Goal: Navigation & Orientation: Find specific page/section

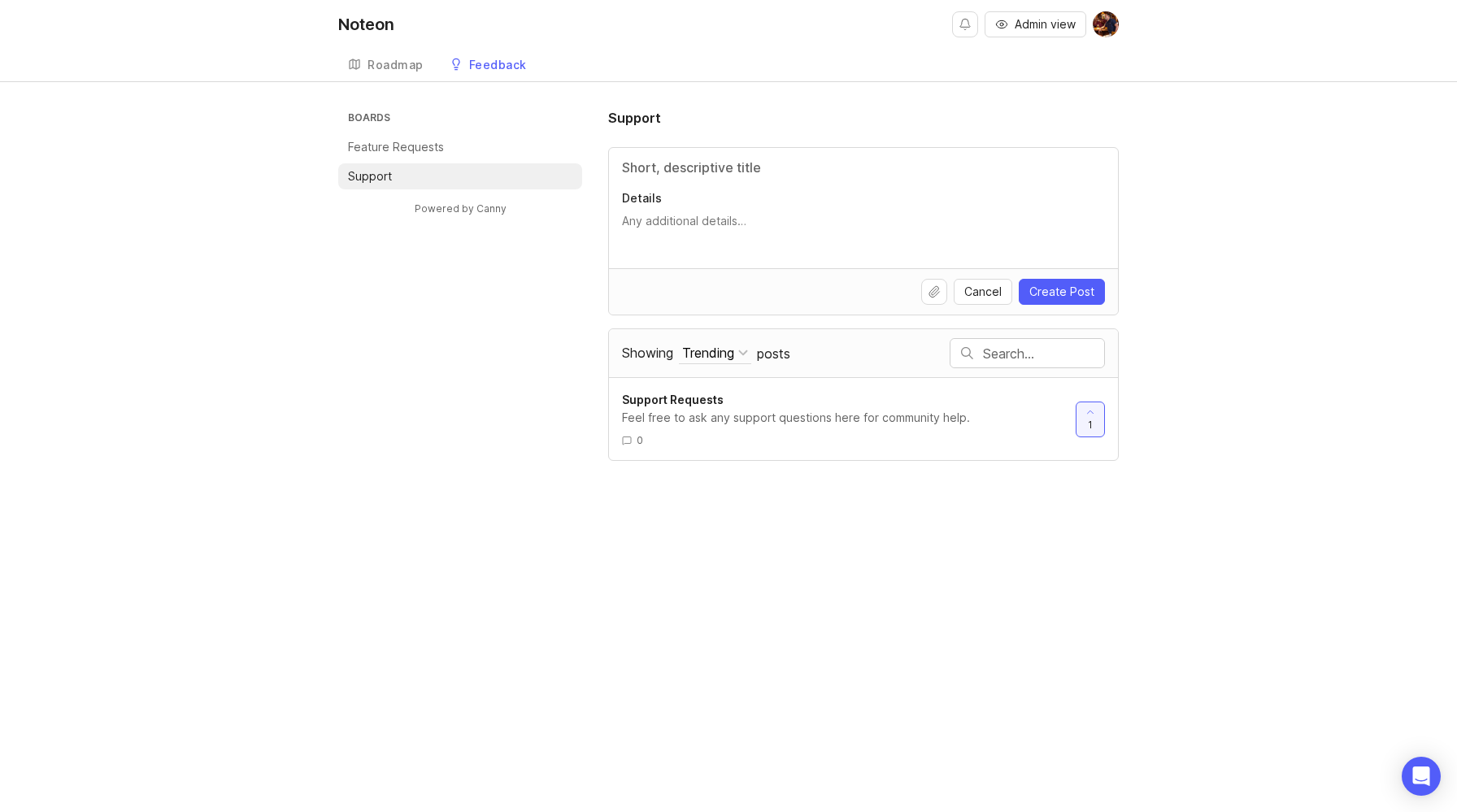
click at [388, 144] on p "Feature Requests" at bounding box center [396, 147] width 96 height 16
click at [666, 49] on div "Roadmap Feedback Support 1" at bounding box center [728, 65] width 781 height 32
